Goal: Task Accomplishment & Management: Manage account settings

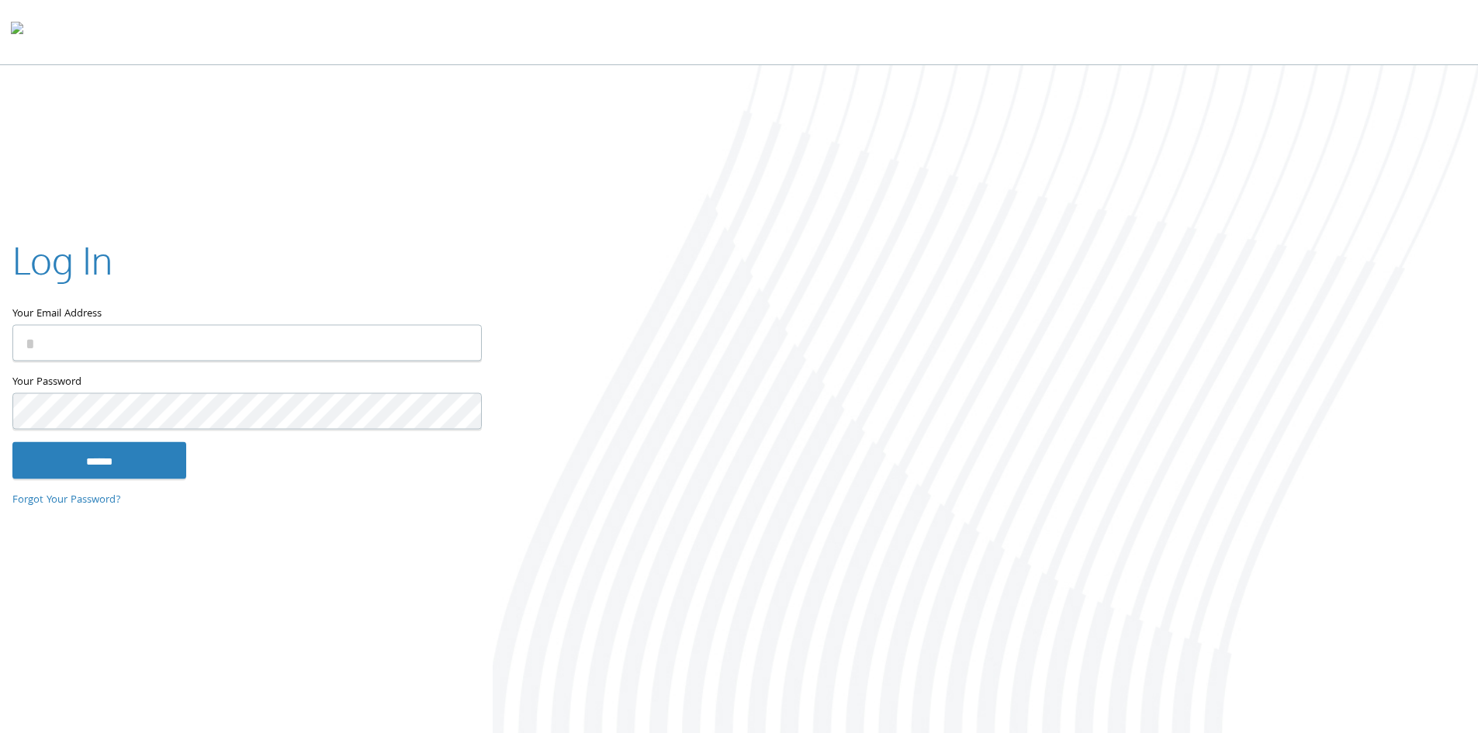
type input "**********"
click at [66, 465] on input "******" at bounding box center [99, 459] width 174 height 37
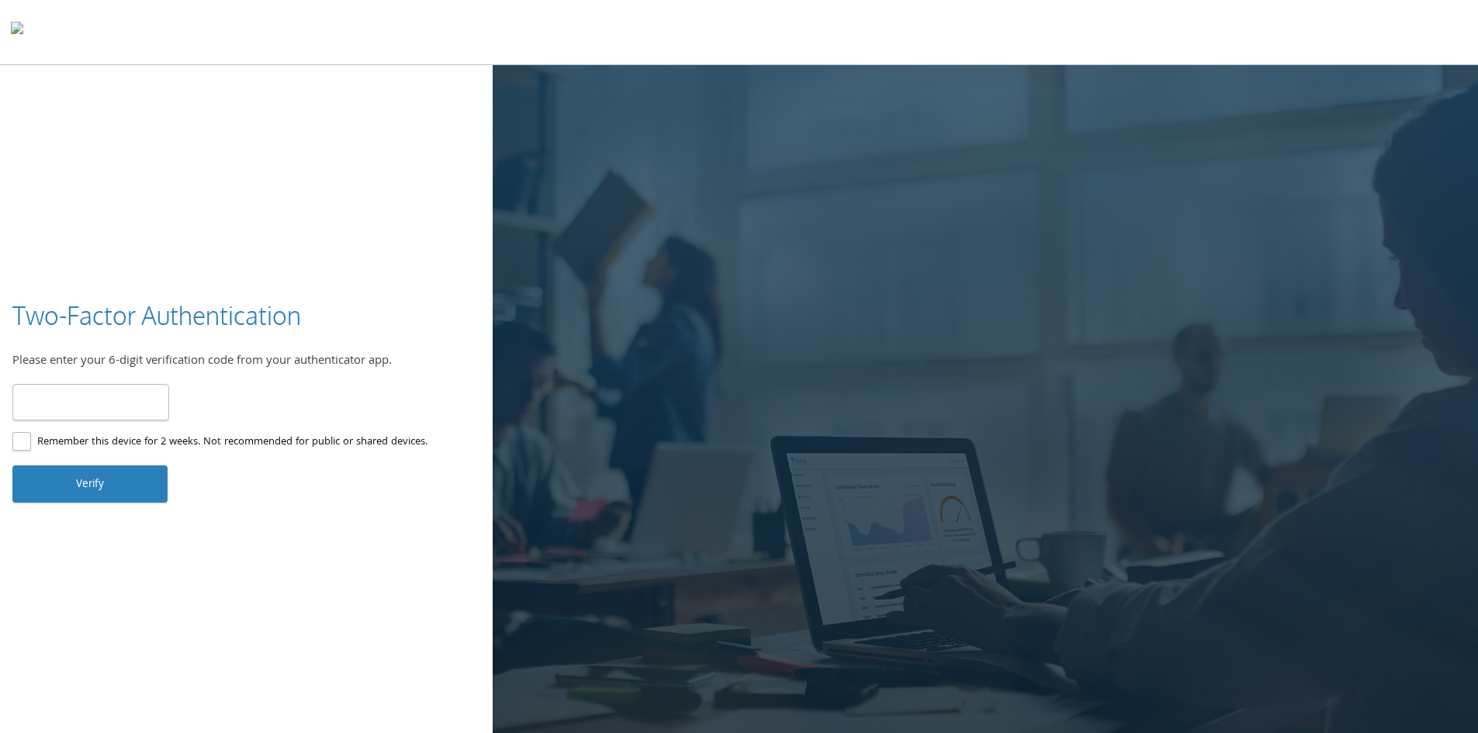
click at [31, 441] on label "Remember this device for 2 weeks. Not recommended for public or shared devices." at bounding box center [219, 442] width 415 height 19
